Goal: Register for event/course

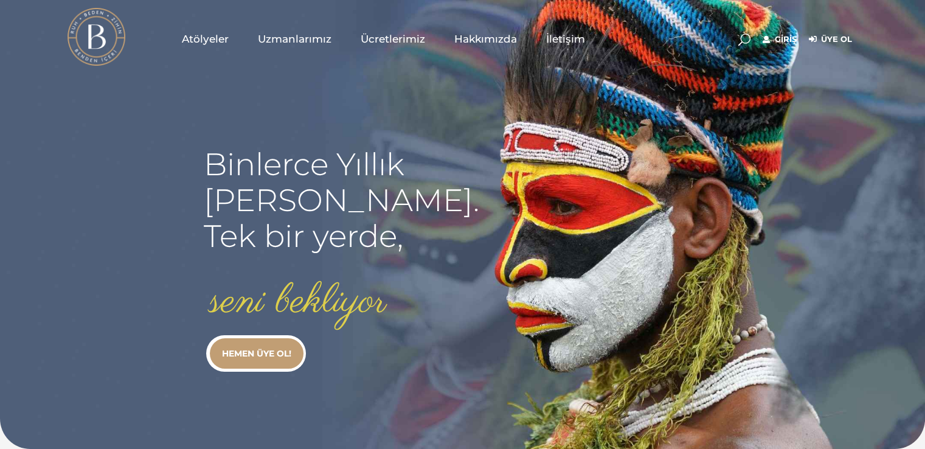
type input "[EMAIL_ADDRESS][DOMAIN_NAME]"
click at [777, 38] on link "Giriş" at bounding box center [780, 39] width 34 height 15
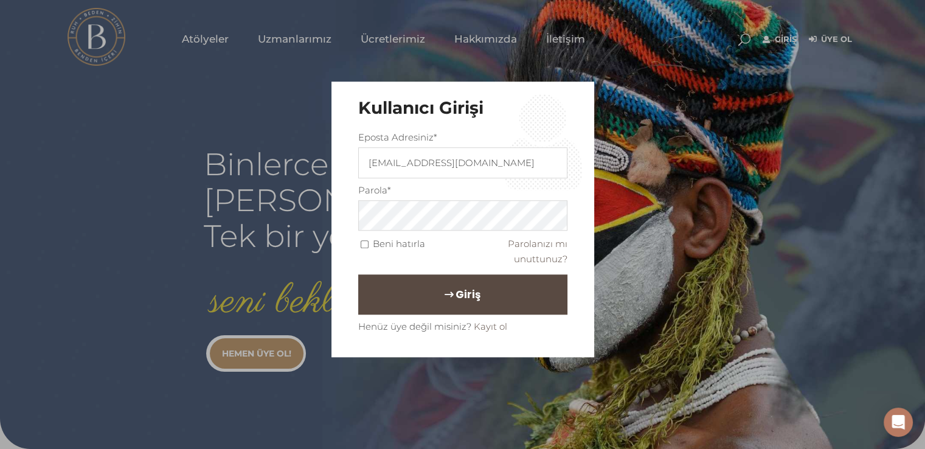
click at [490, 288] on button "Giriş" at bounding box center [462, 295] width 209 height 40
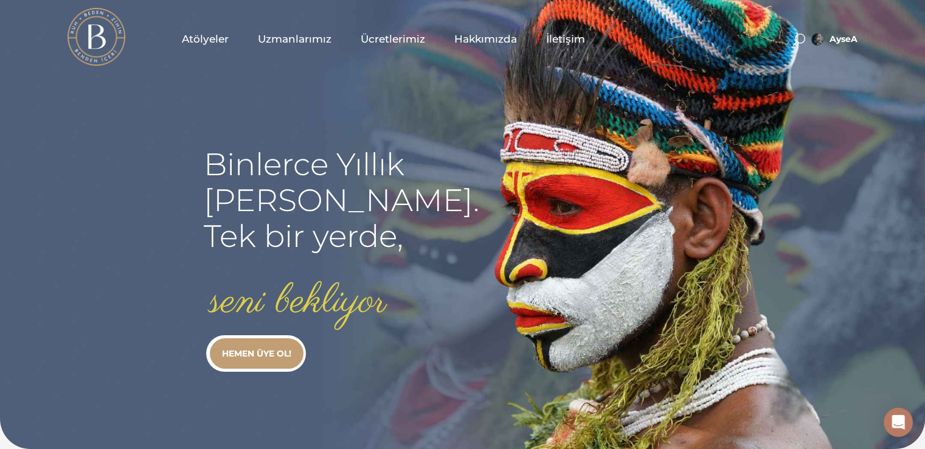
click at [214, 41] on span "Atölyeler" at bounding box center [205, 39] width 47 height 14
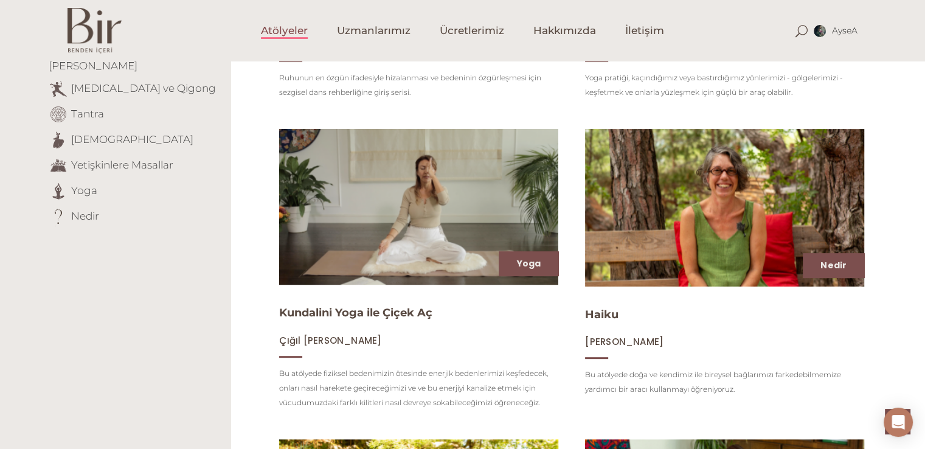
scroll to position [392, 0]
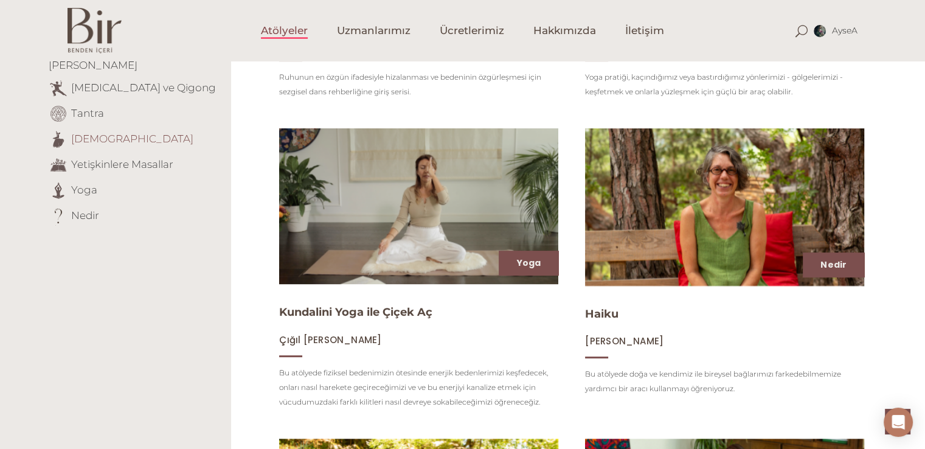
click at [92, 132] on link "[DEMOGRAPHIC_DATA]" at bounding box center [132, 138] width 122 height 12
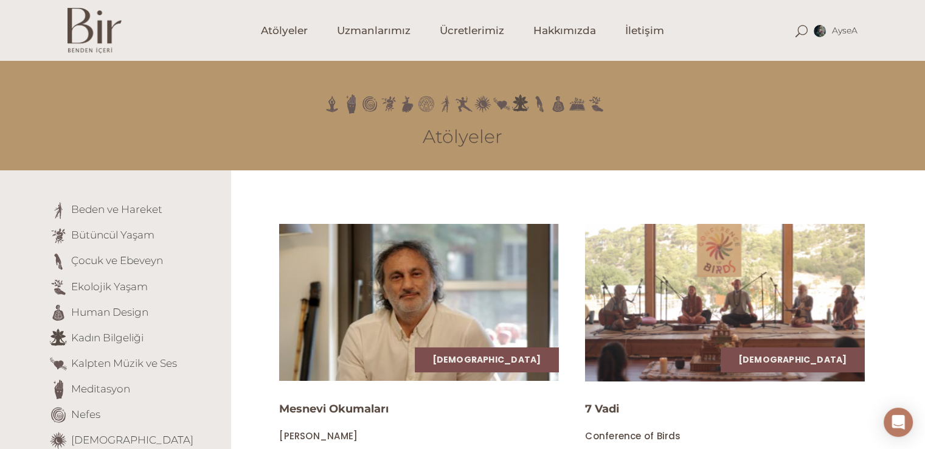
click at [795, 281] on img at bounding box center [725, 302] width 288 height 162
click at [745, 301] on img at bounding box center [725, 302] width 288 height 162
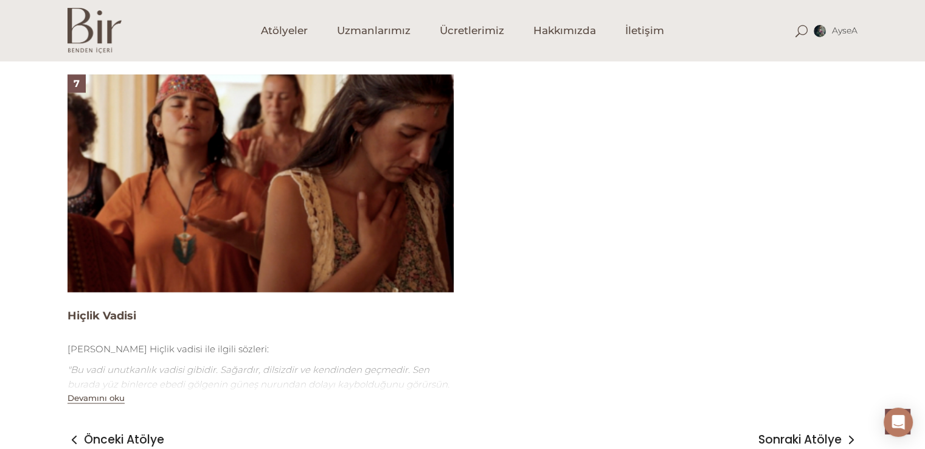
scroll to position [1840, 0]
